Goal: Find specific page/section: Find specific page/section

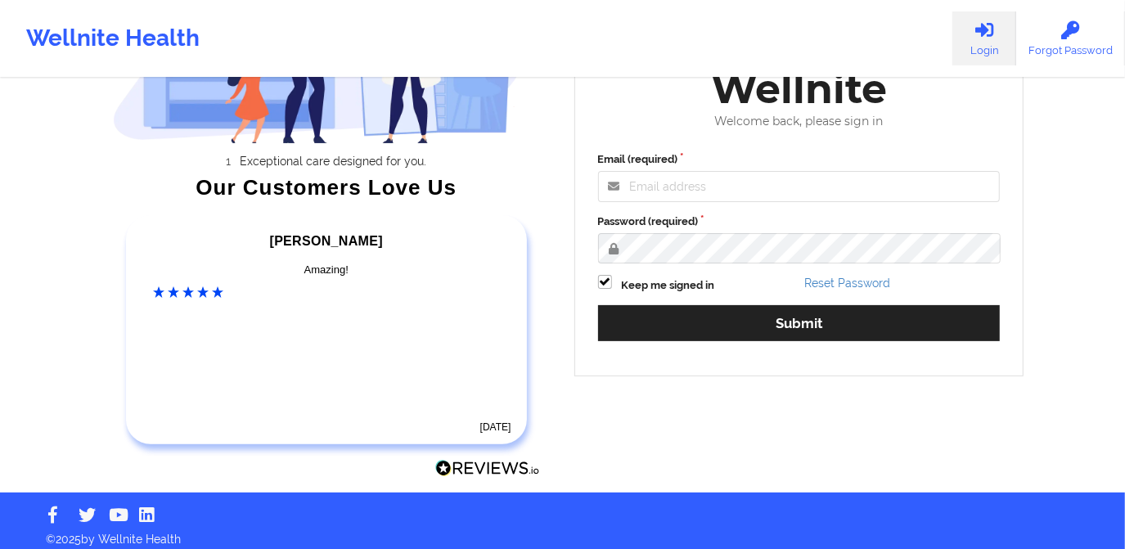
scroll to position [201, 0]
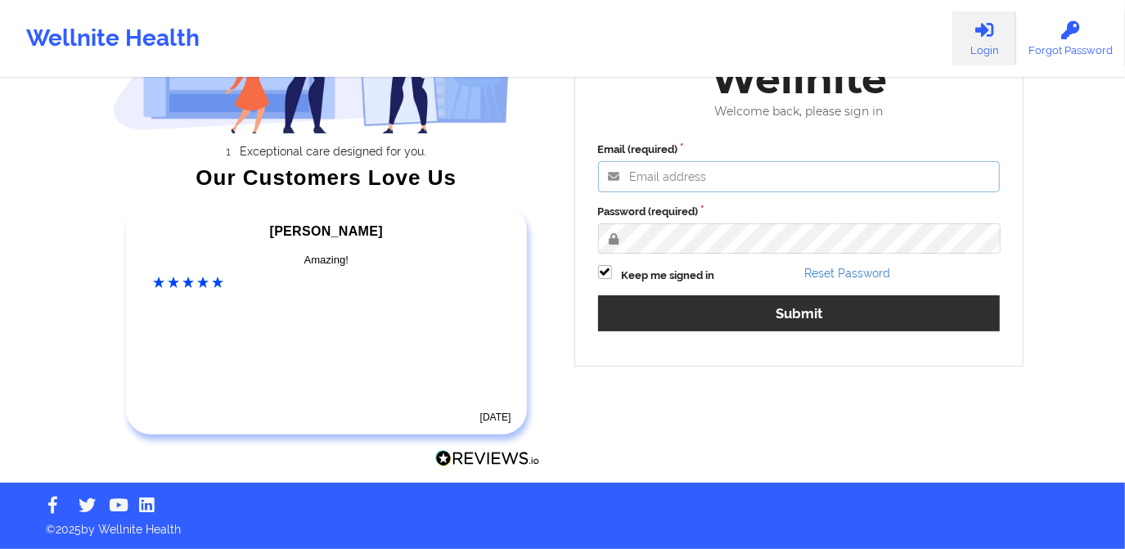
type input "[PERSON_NAME][EMAIL_ADDRESS][DOMAIN_NAME]"
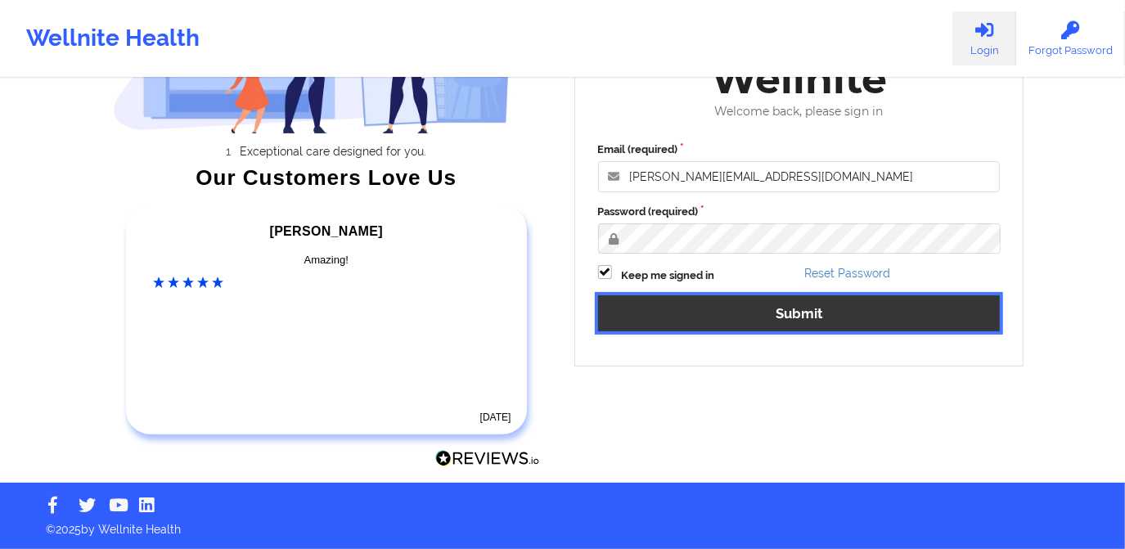
click at [721, 305] on button "Submit" at bounding box center [799, 312] width 402 height 35
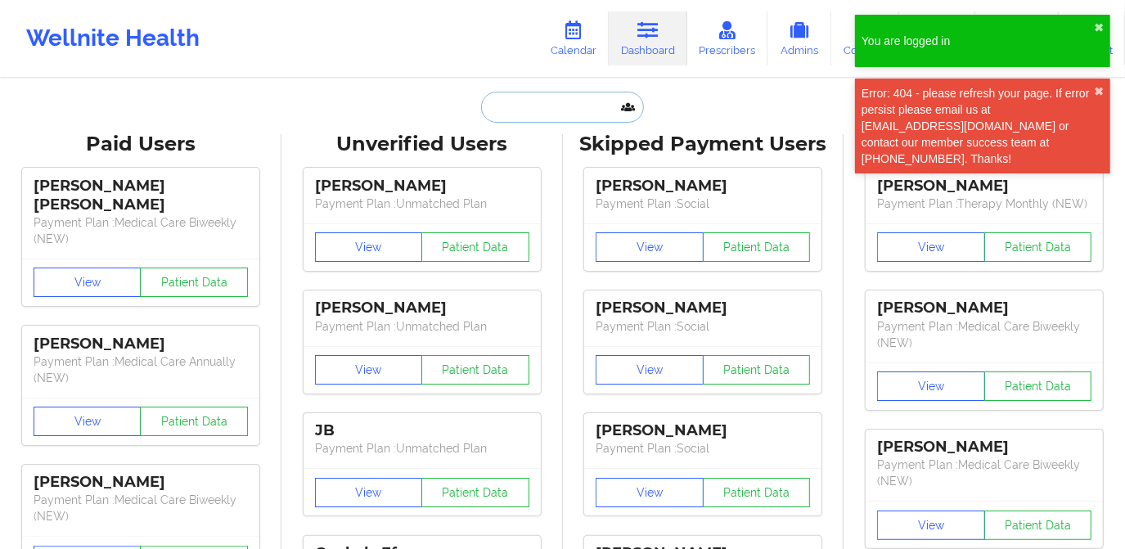
click at [532, 110] on input "text" at bounding box center [562, 107] width 162 height 31
paste input "[PERSON_NAME]"
type input "[PERSON_NAME]"
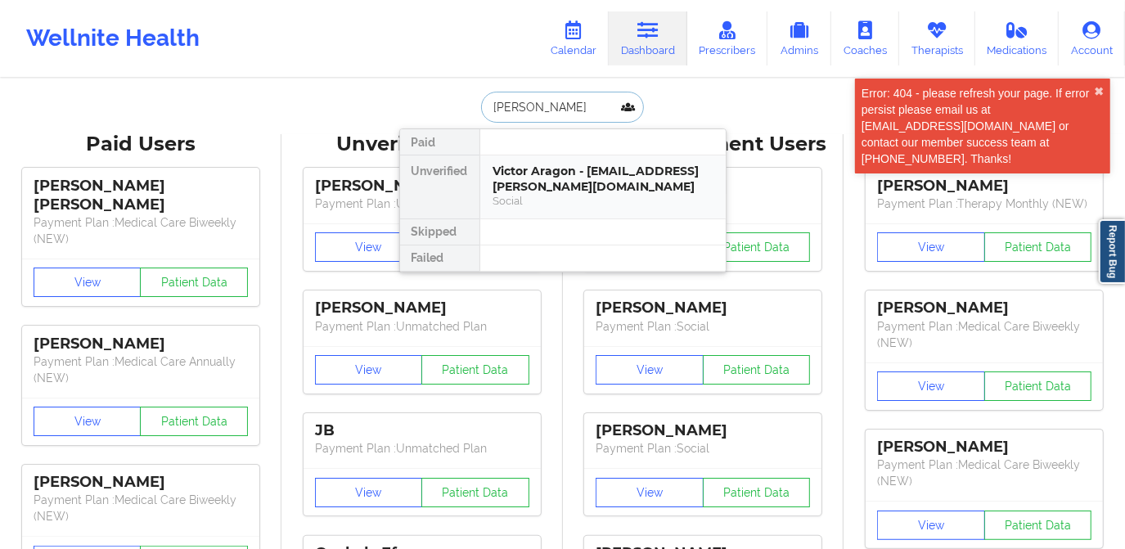
click at [581, 173] on div "Victor Aragon - [EMAIL_ADDRESS][PERSON_NAME][DOMAIN_NAME]" at bounding box center [602, 179] width 219 height 30
